Goal: Register for event/course

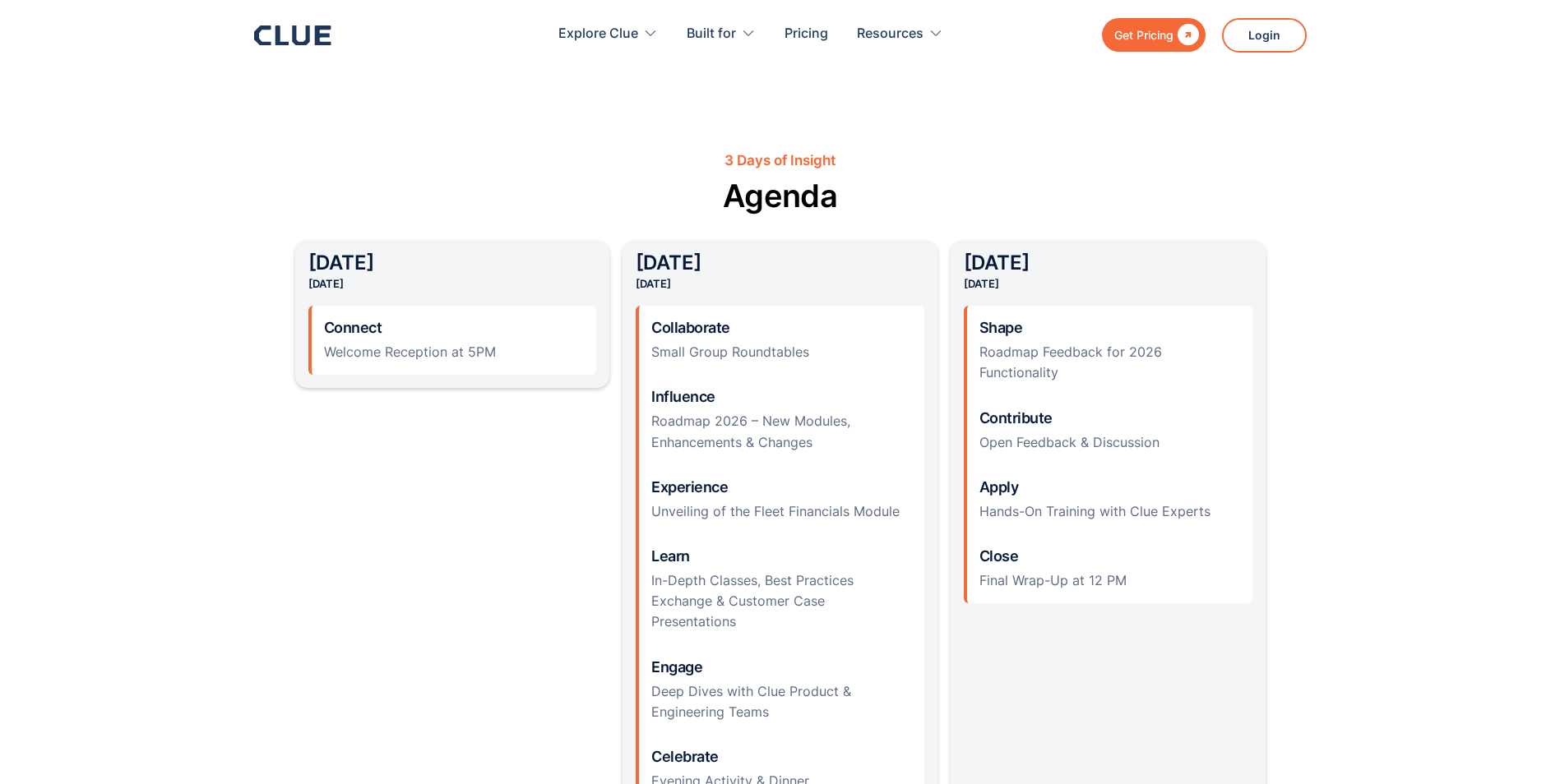
scroll to position [1890, 0]
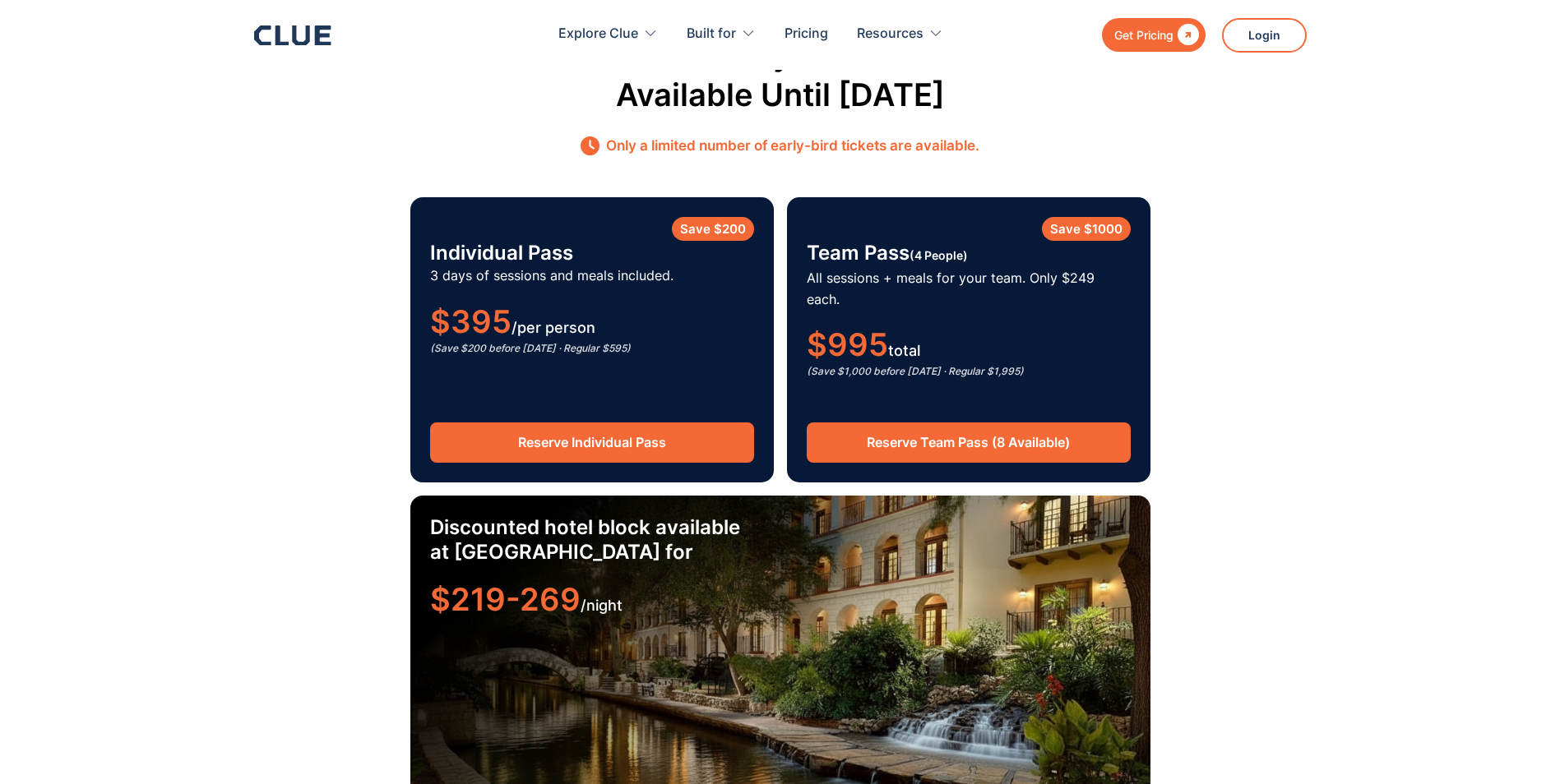
scroll to position [2506, 0]
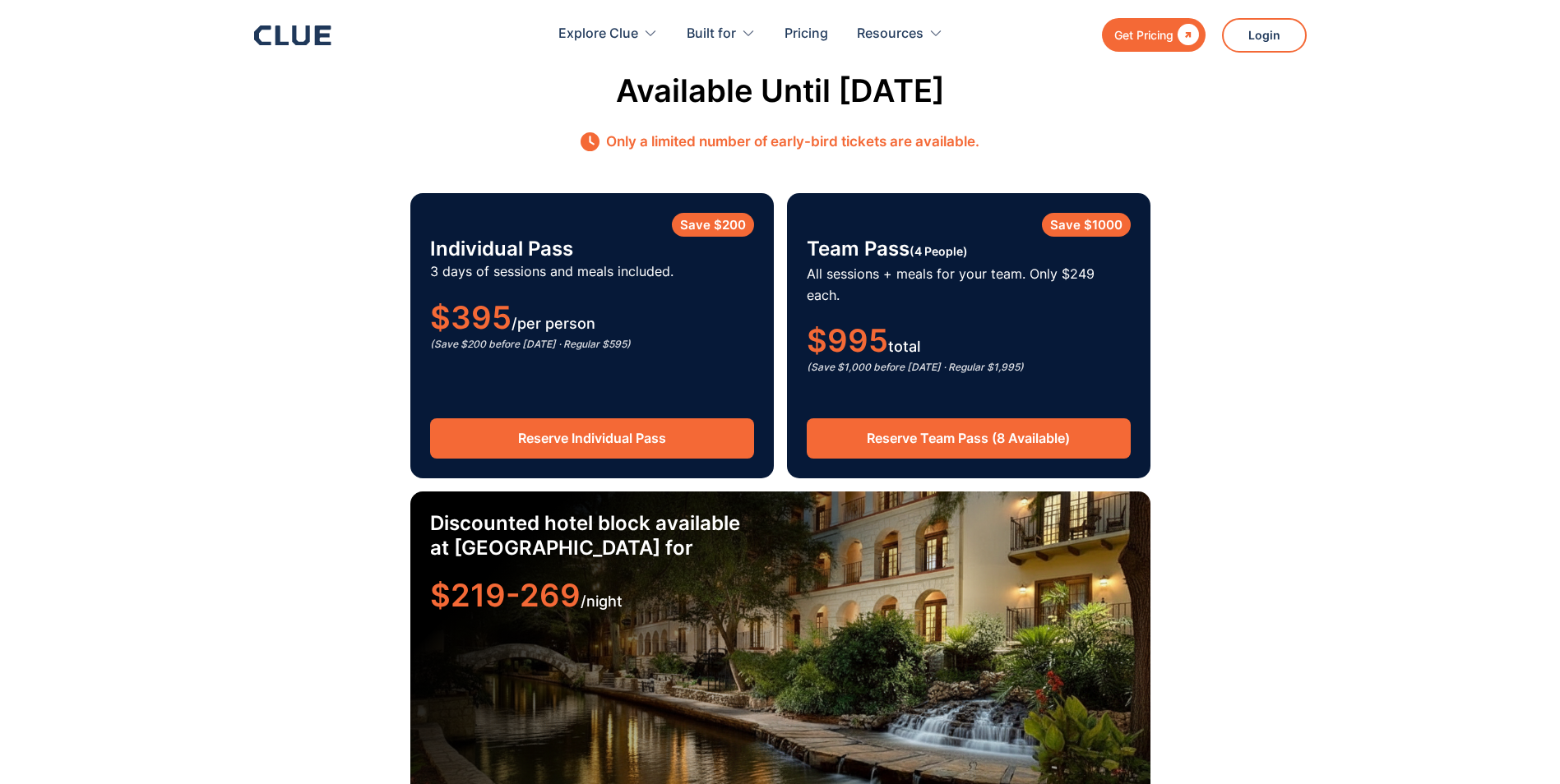
click at [1011, 421] on link "Reserve Team Pass (8 Available)" at bounding box center [969, 438] width 324 height 40
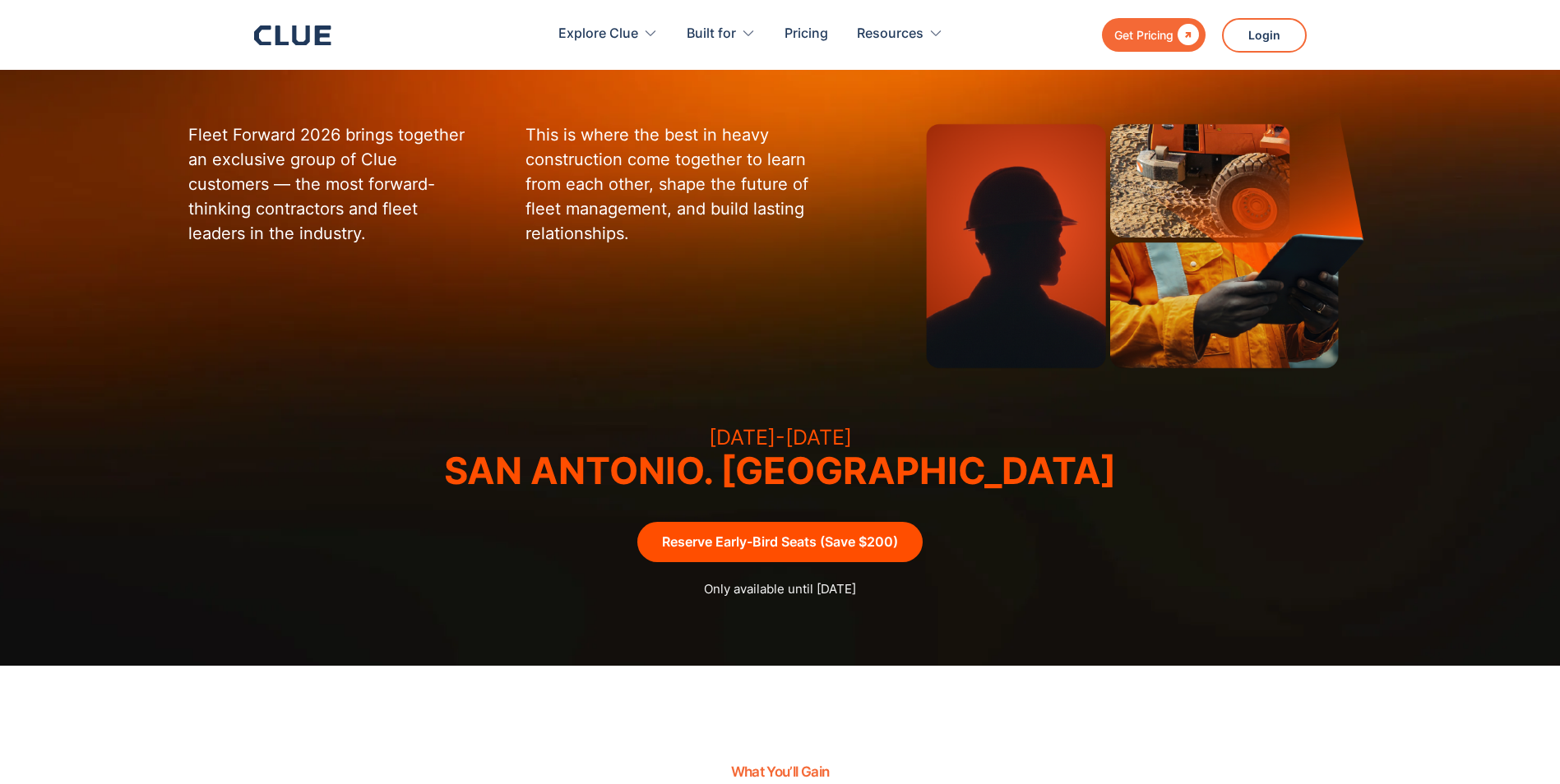
scroll to position [226, 0]
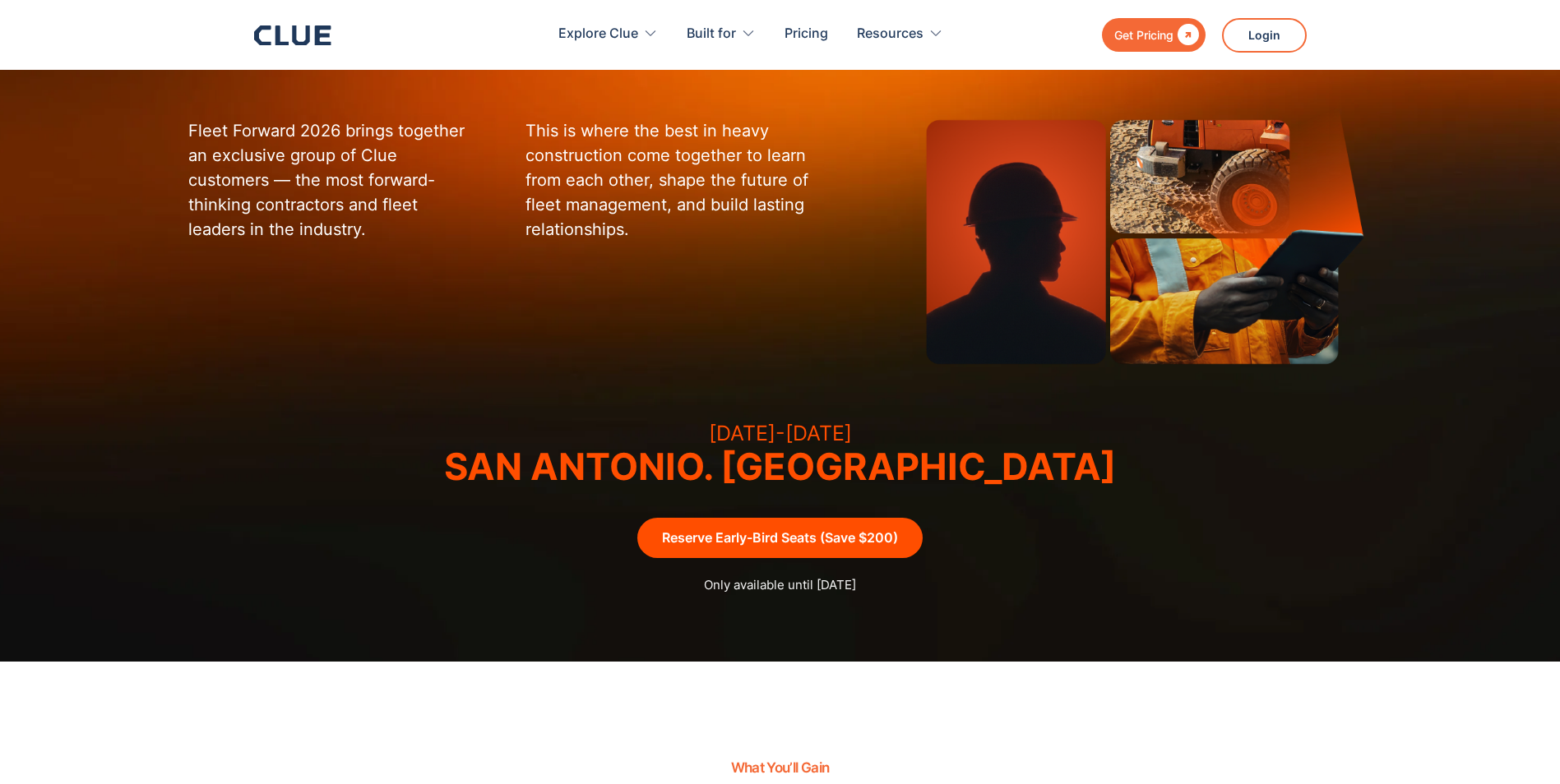
click at [810, 544] on link "Reserve Early-Bird Seats (Save $200)" at bounding box center [779, 538] width 285 height 40
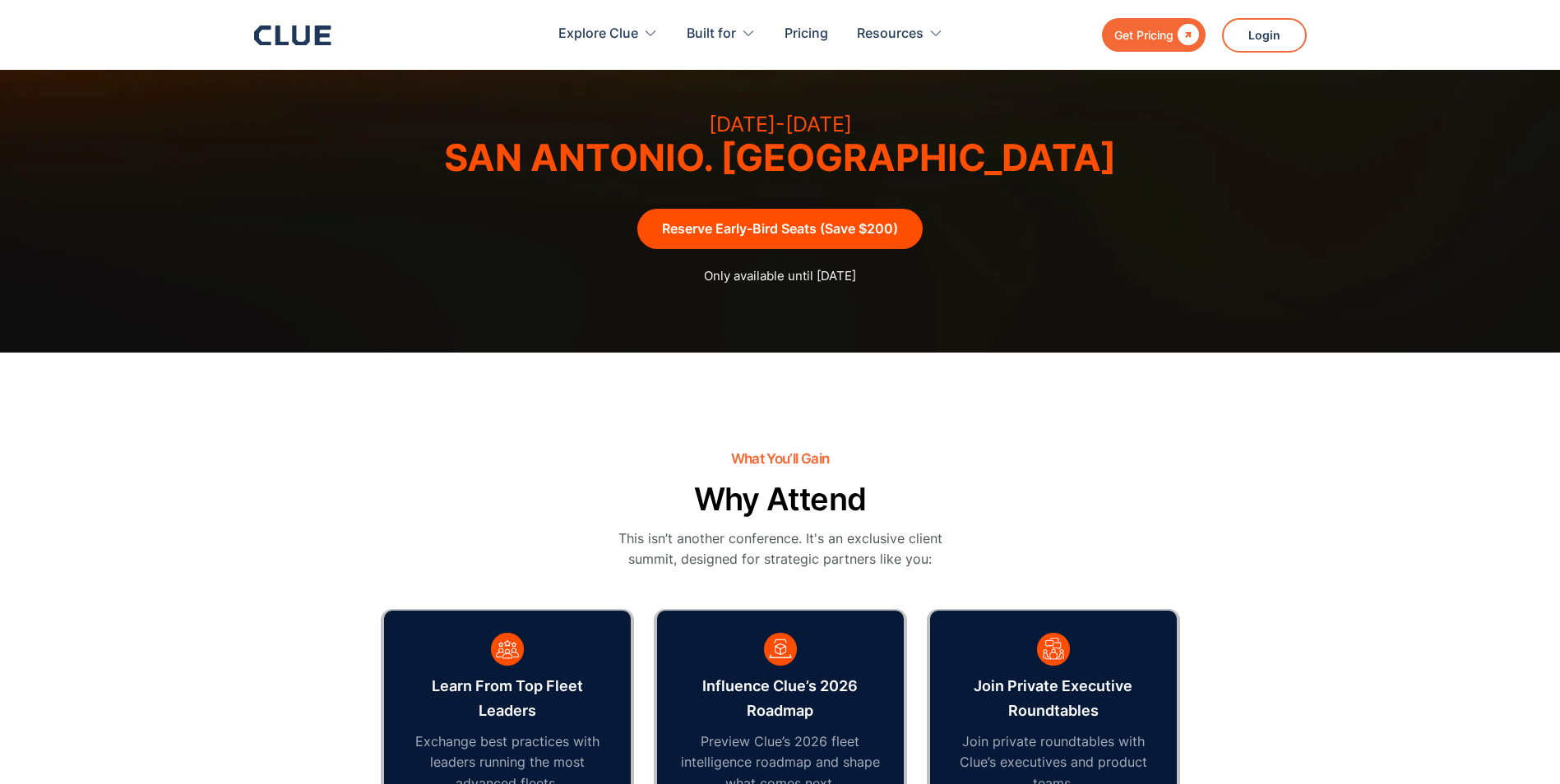
scroll to position [535, 0]
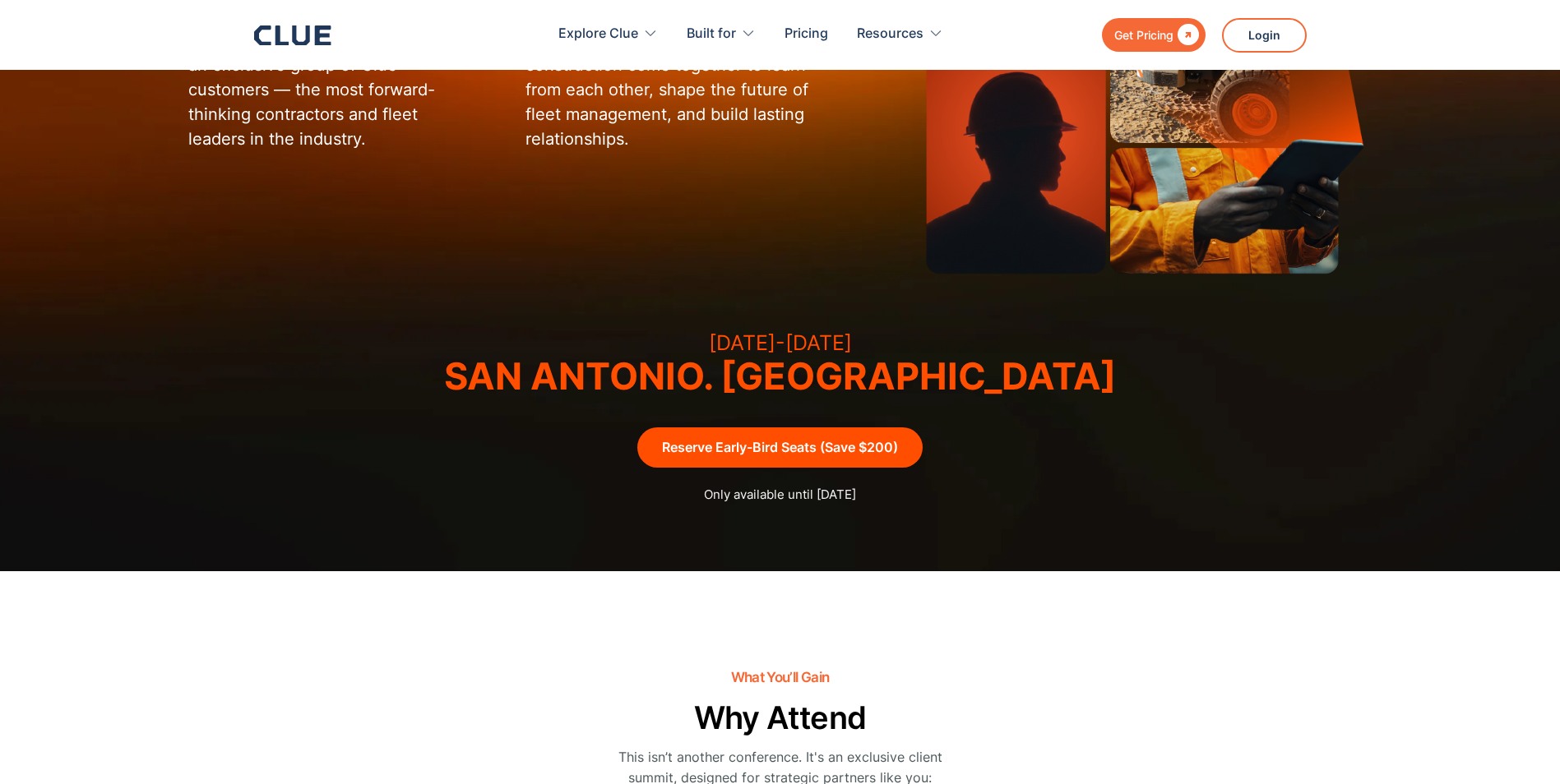
scroll to position [308, 0]
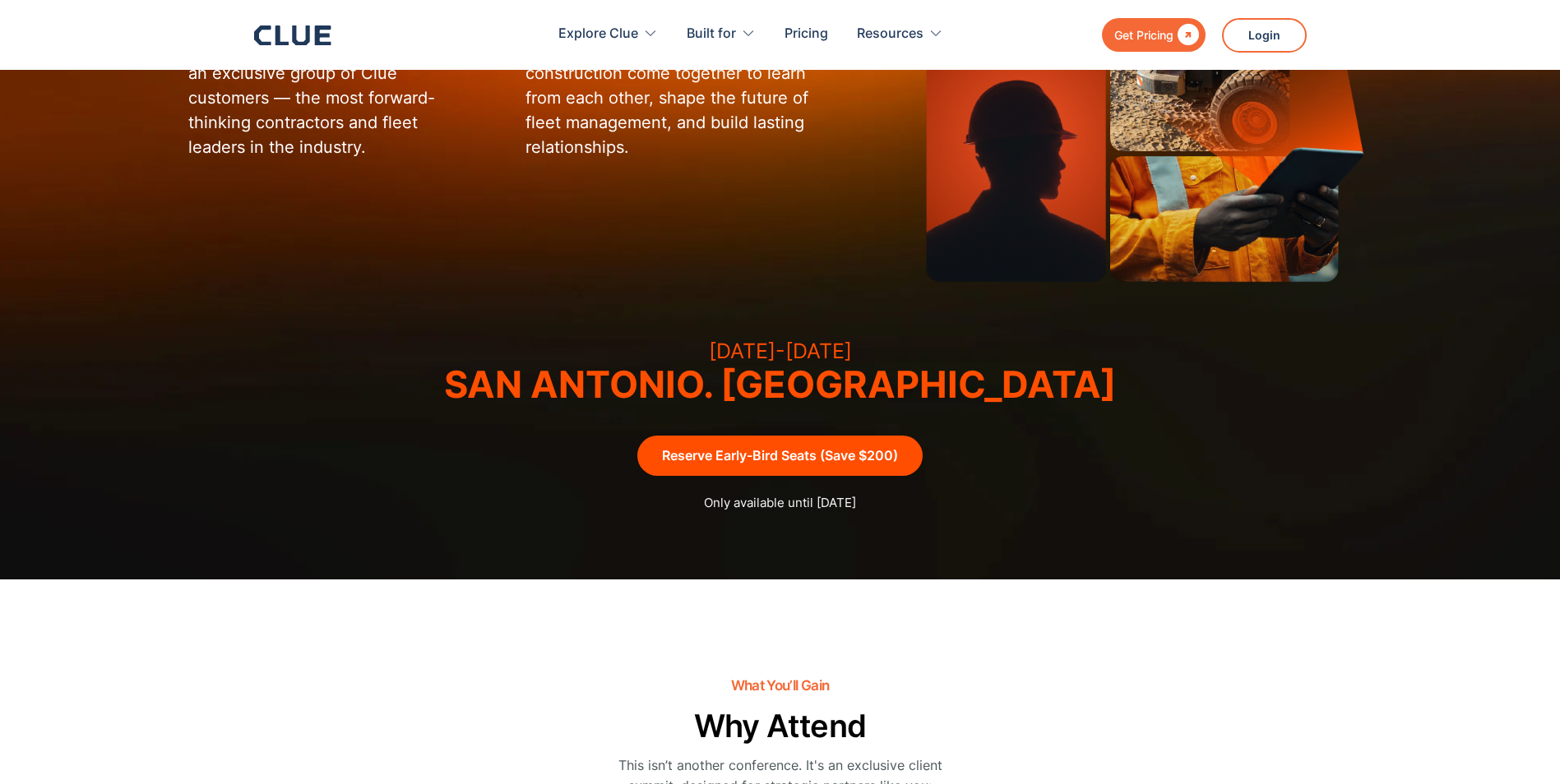
click at [750, 457] on link "Reserve Early-Bird Seats (Save $200)" at bounding box center [779, 456] width 285 height 40
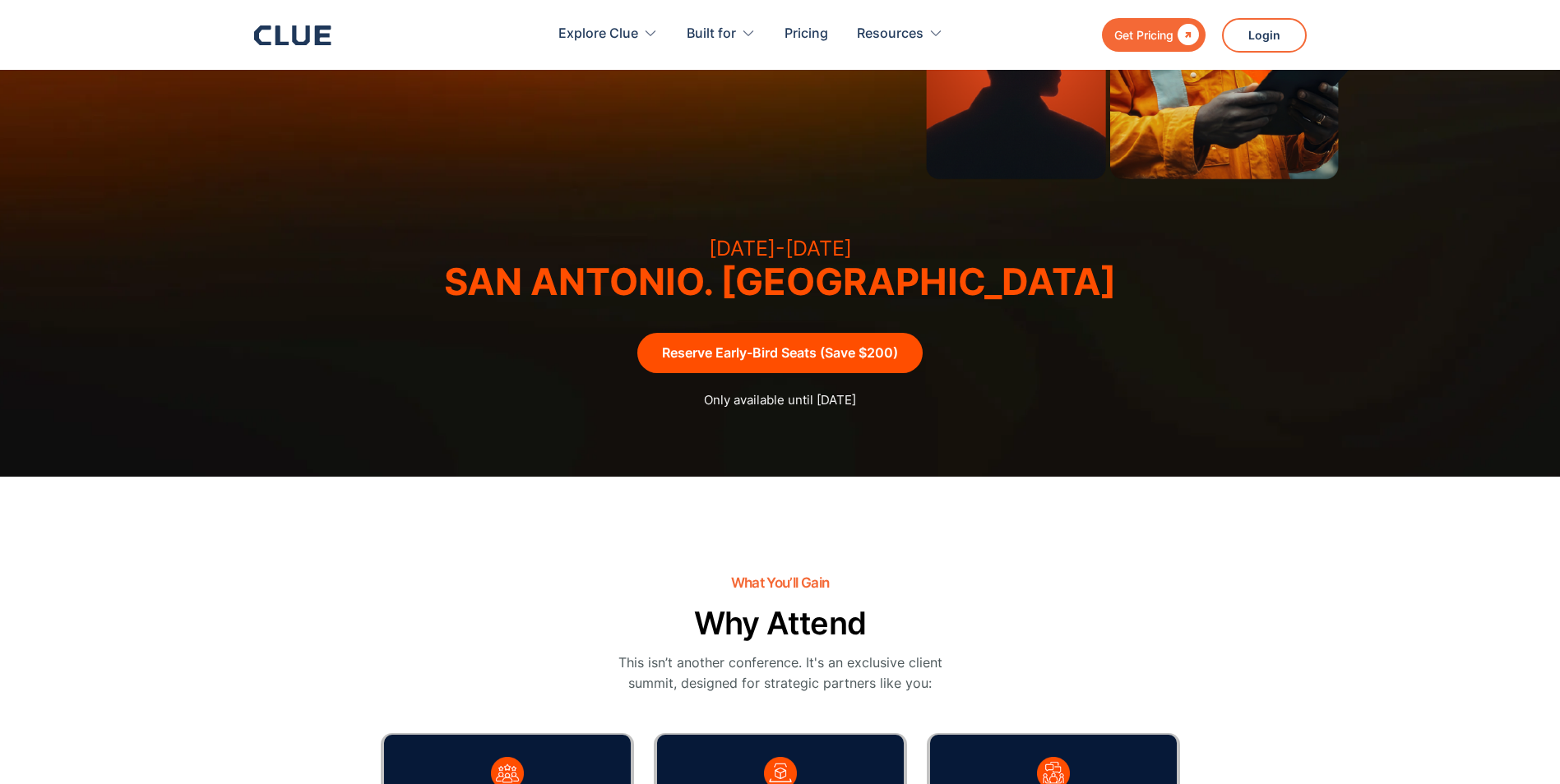
scroll to position [463, 0]
